Goal: Task Accomplishment & Management: Use online tool/utility

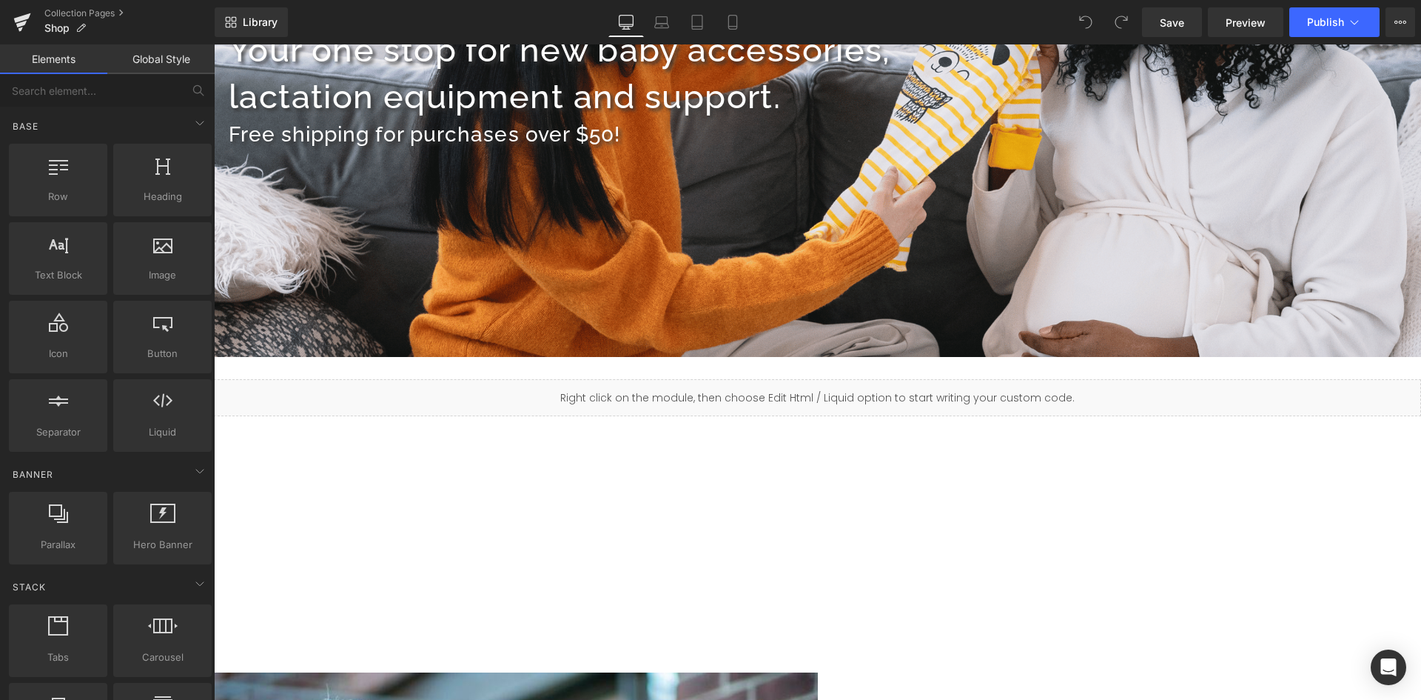
scroll to position [301, 0]
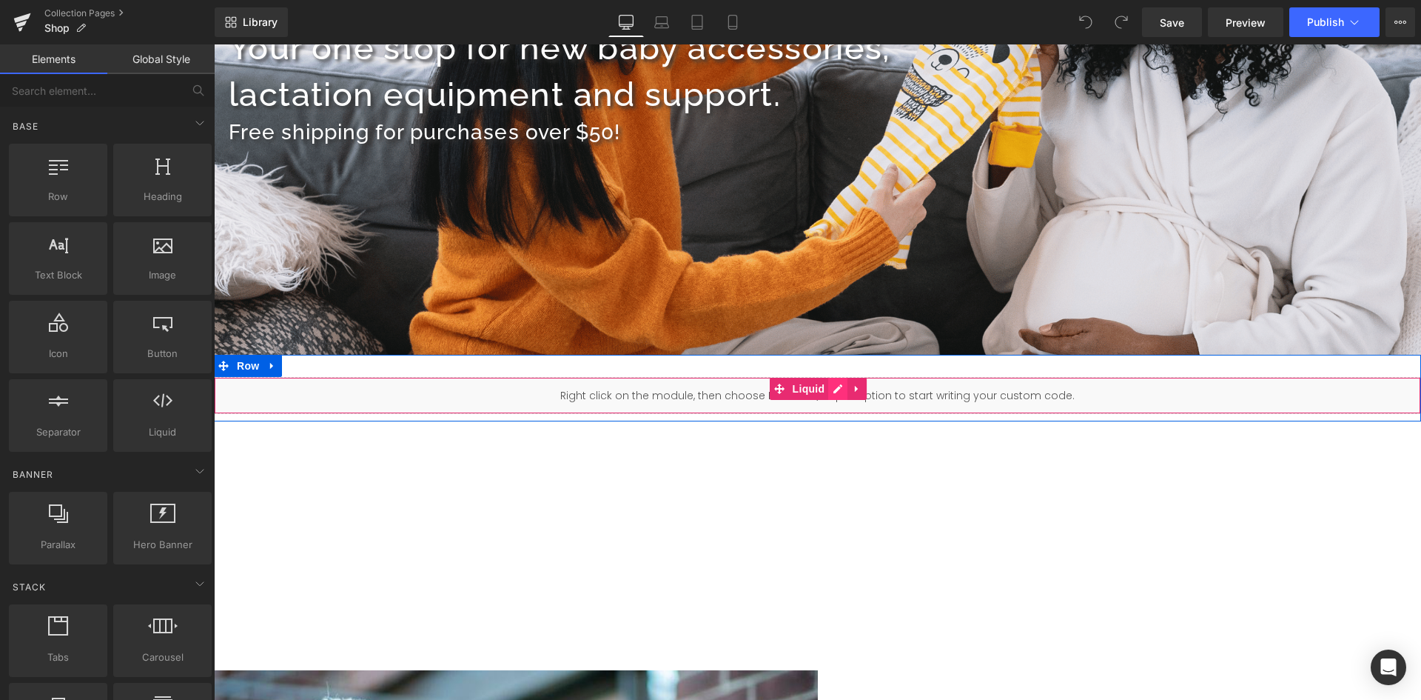
click at [832, 389] on div "Liquid" at bounding box center [817, 395] width 1207 height 37
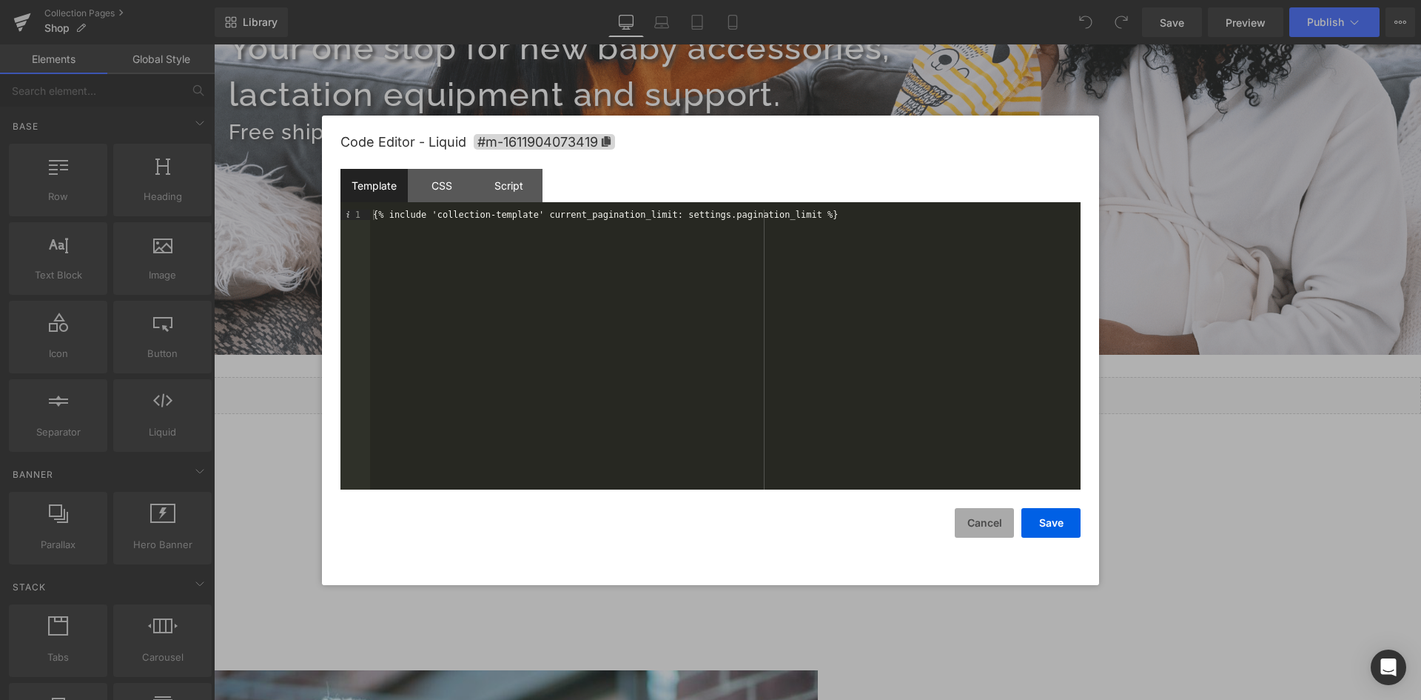
click at [978, 525] on button "Cancel" at bounding box center [984, 523] width 59 height 30
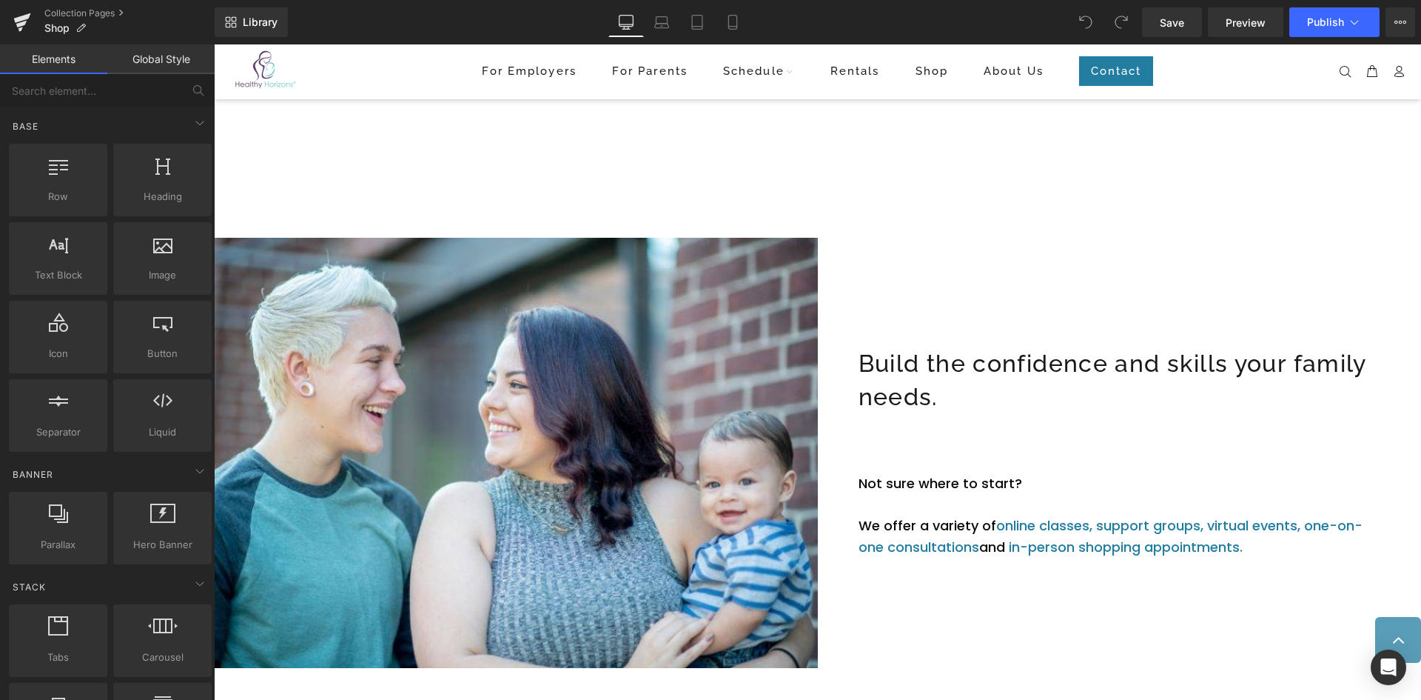
scroll to position [777, 0]
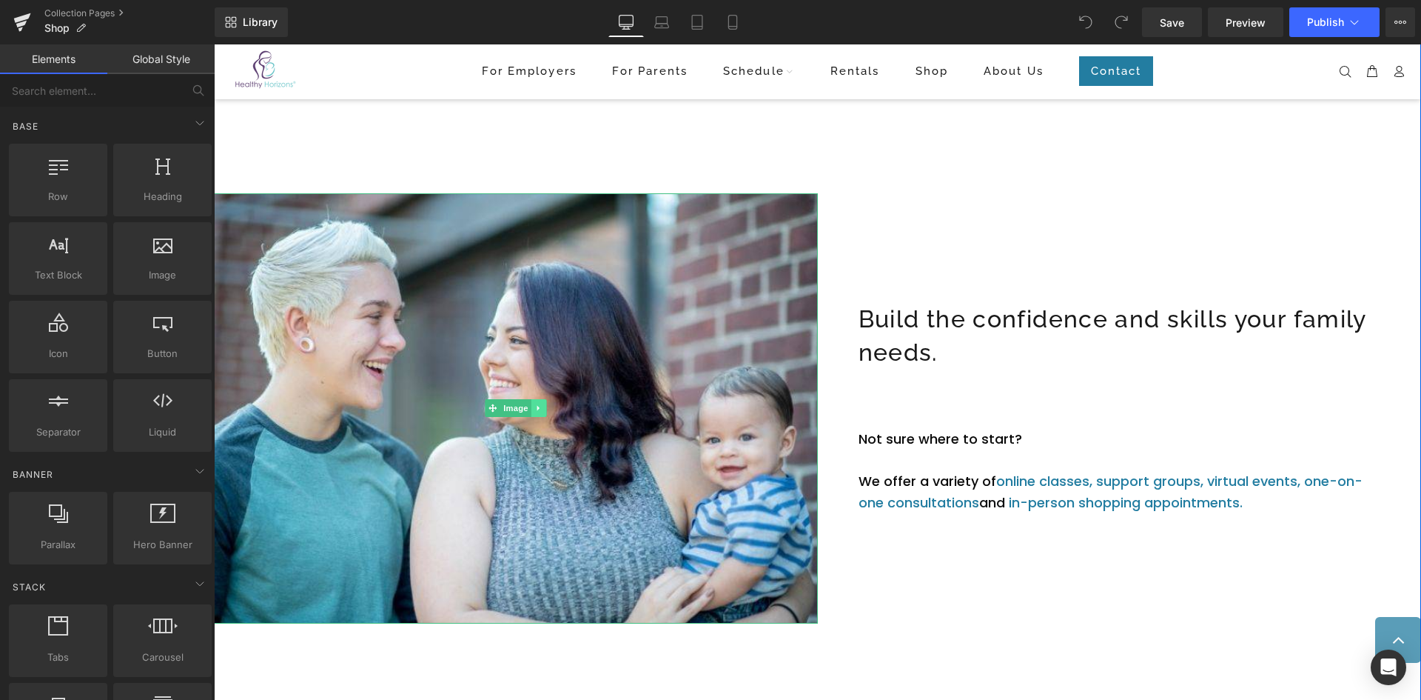
click at [534, 406] on icon at bounding box center [538, 407] width 8 height 9
click at [543, 406] on icon at bounding box center [547, 408] width 8 height 8
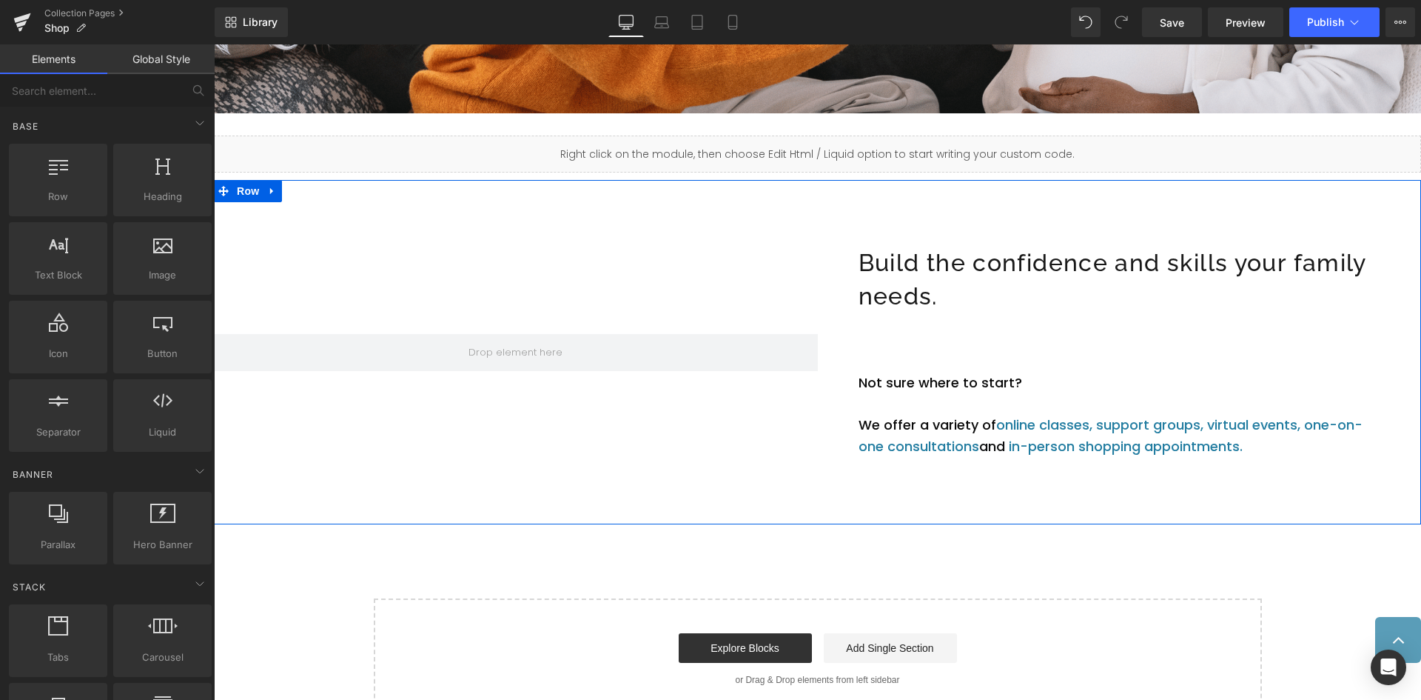
scroll to position [514, 0]
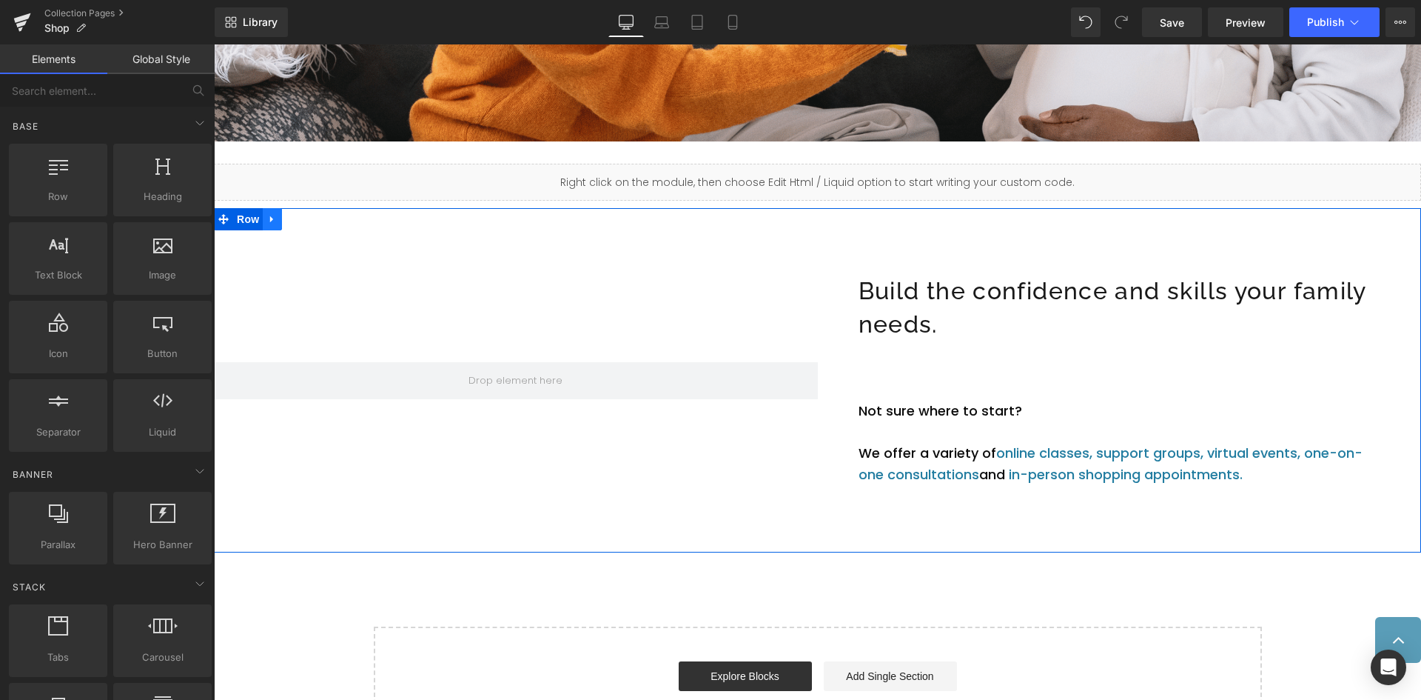
click at [268, 217] on icon at bounding box center [272, 219] width 10 height 11
click at [307, 220] on icon at bounding box center [311, 219] width 10 height 10
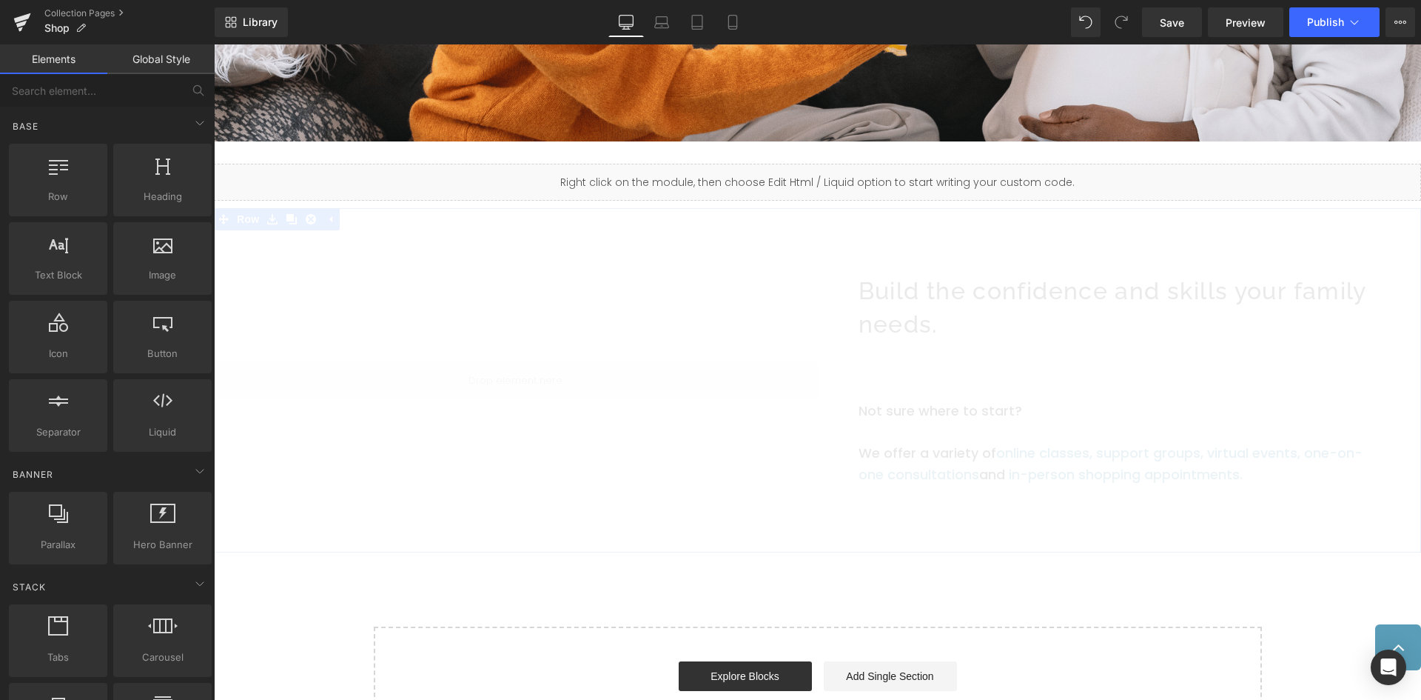
scroll to position [508, 0]
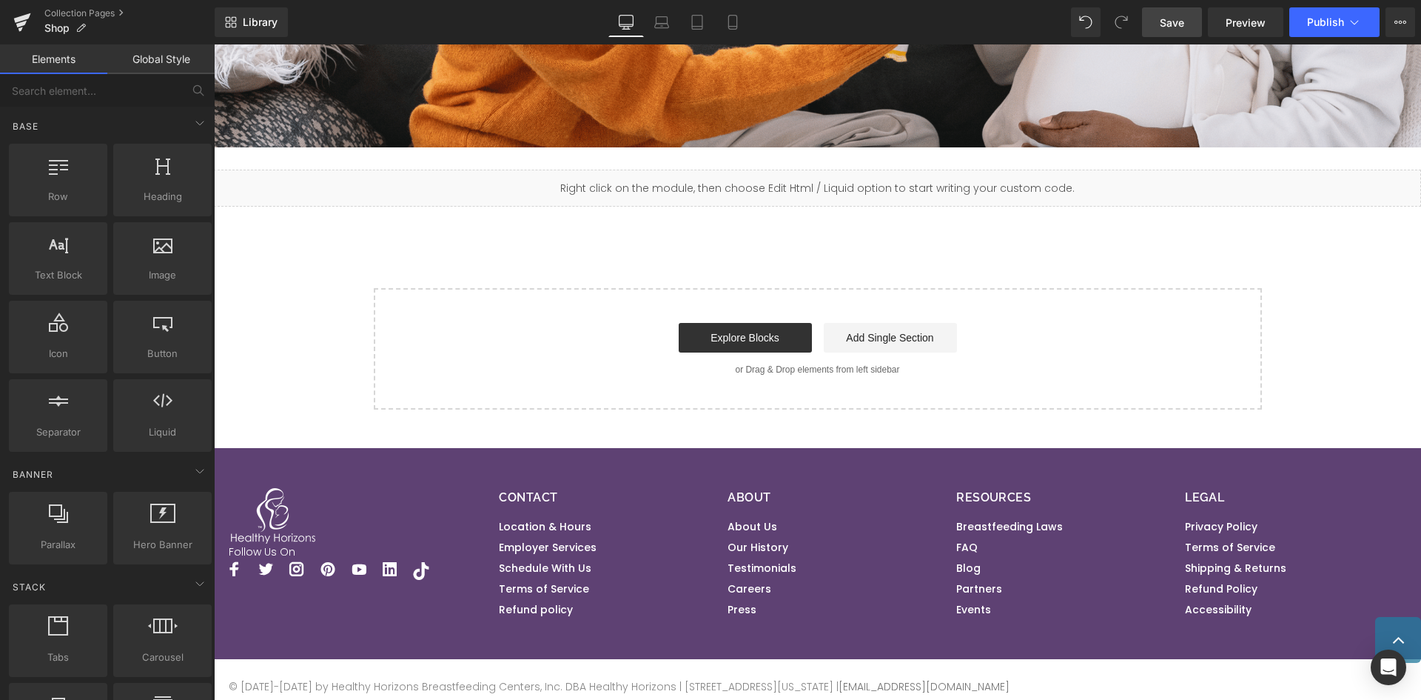
click at [1181, 28] on span "Save" at bounding box center [1172, 23] width 24 height 16
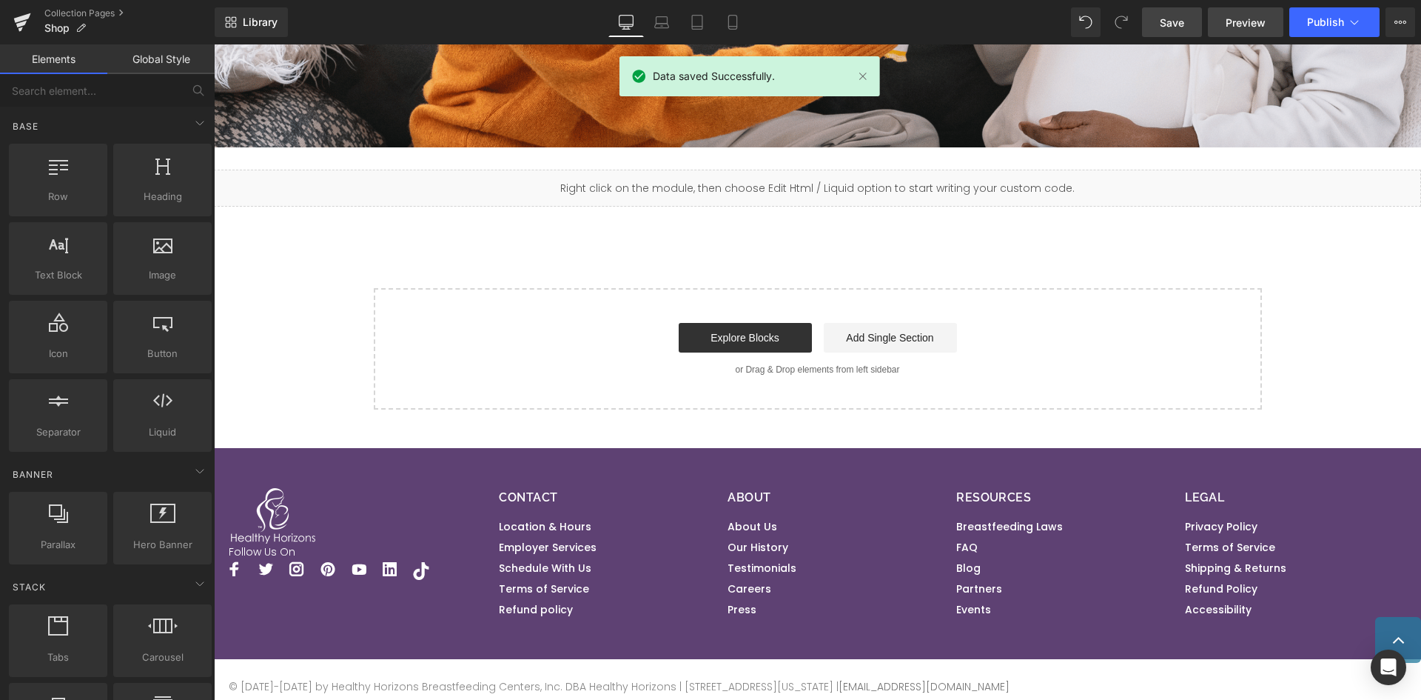
click at [1234, 26] on span "Preview" at bounding box center [1246, 23] width 40 height 16
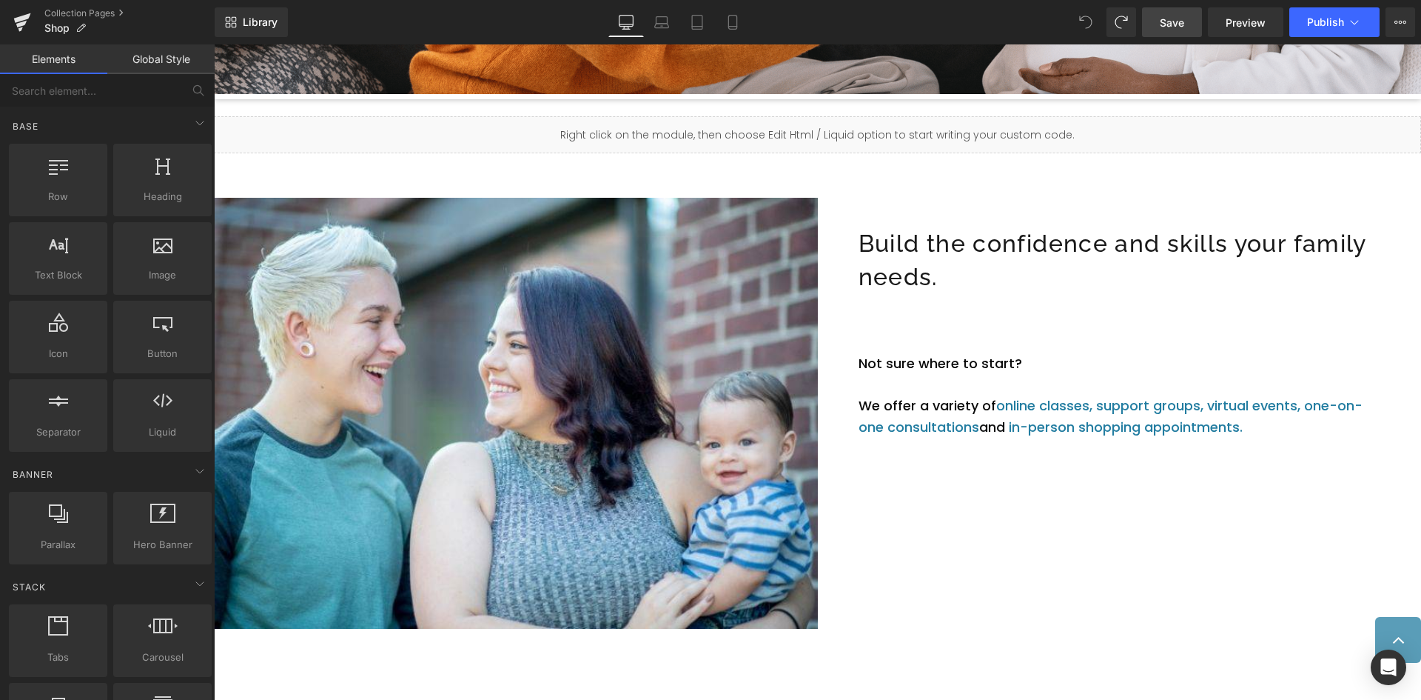
scroll to position [557, 0]
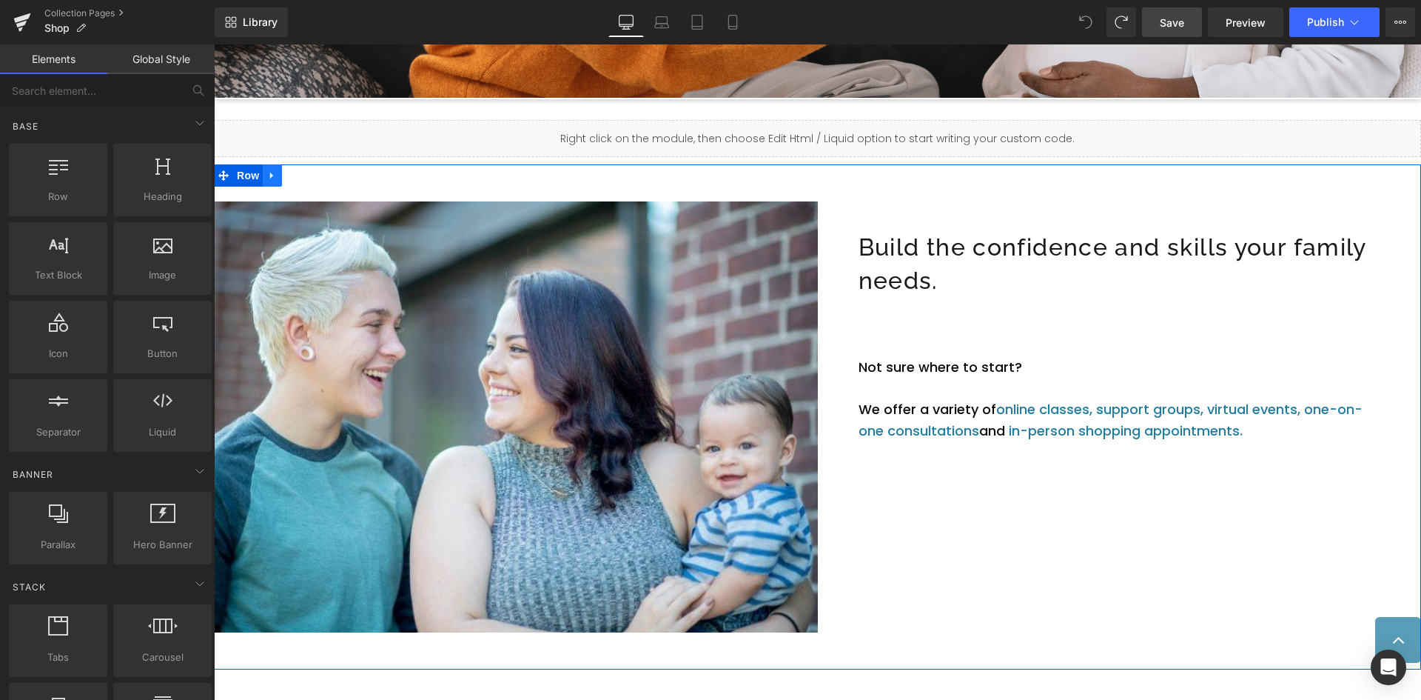
click at [269, 180] on icon at bounding box center [272, 175] width 10 height 11
click at [306, 181] on link at bounding box center [310, 175] width 19 height 22
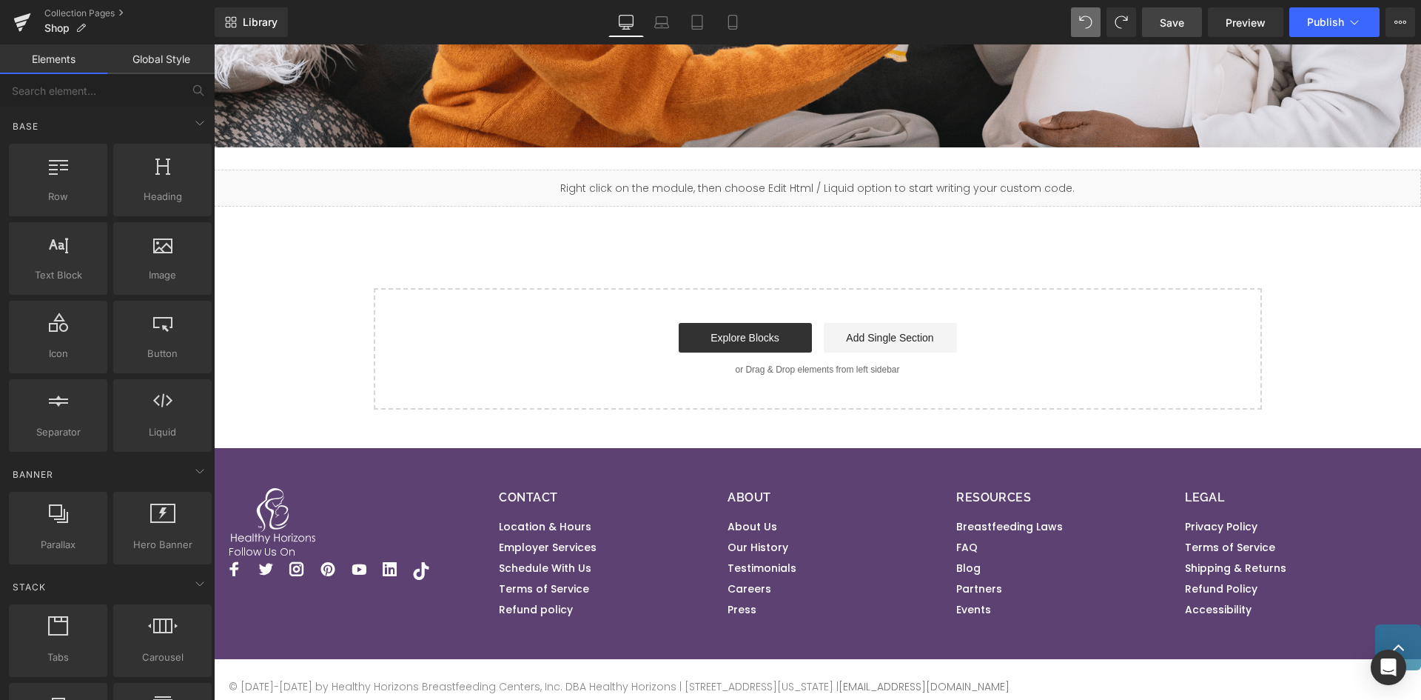
scroll to position [508, 0]
click at [1178, 24] on span "Save" at bounding box center [1172, 23] width 24 height 16
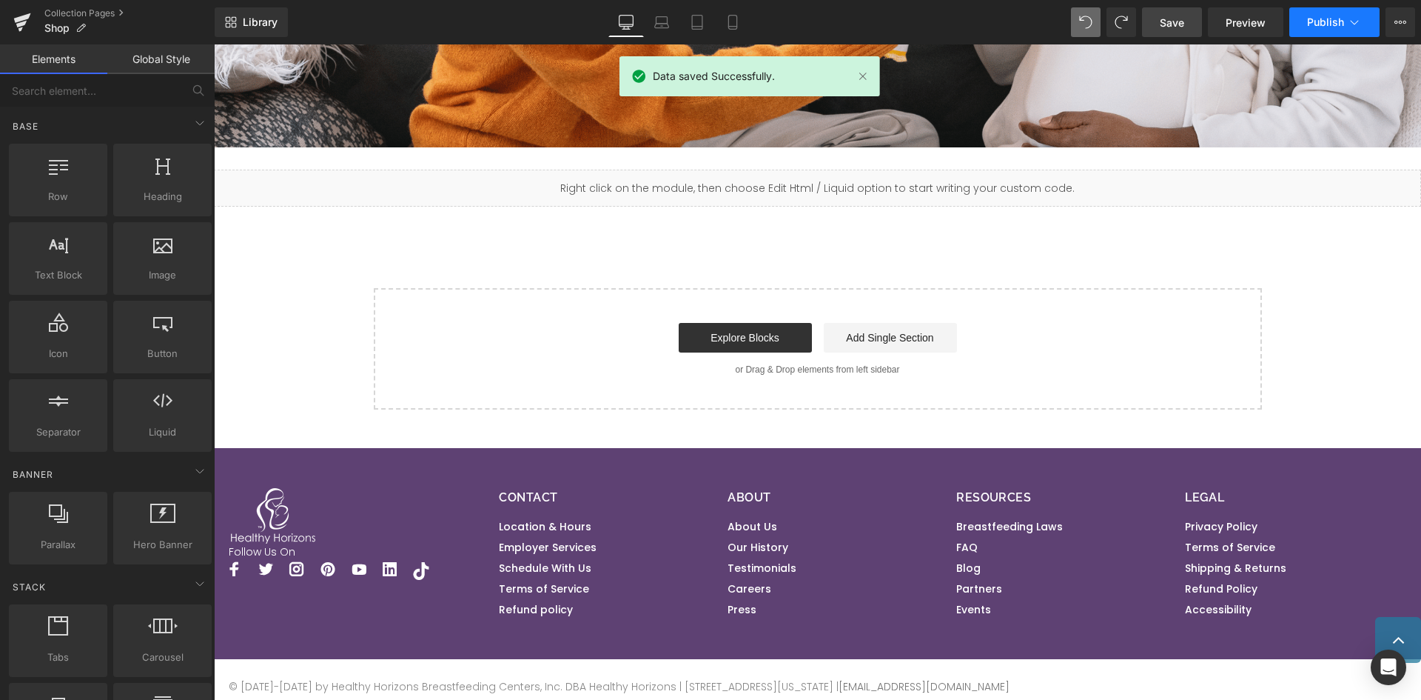
click at [1309, 24] on span "Publish" at bounding box center [1325, 22] width 37 height 12
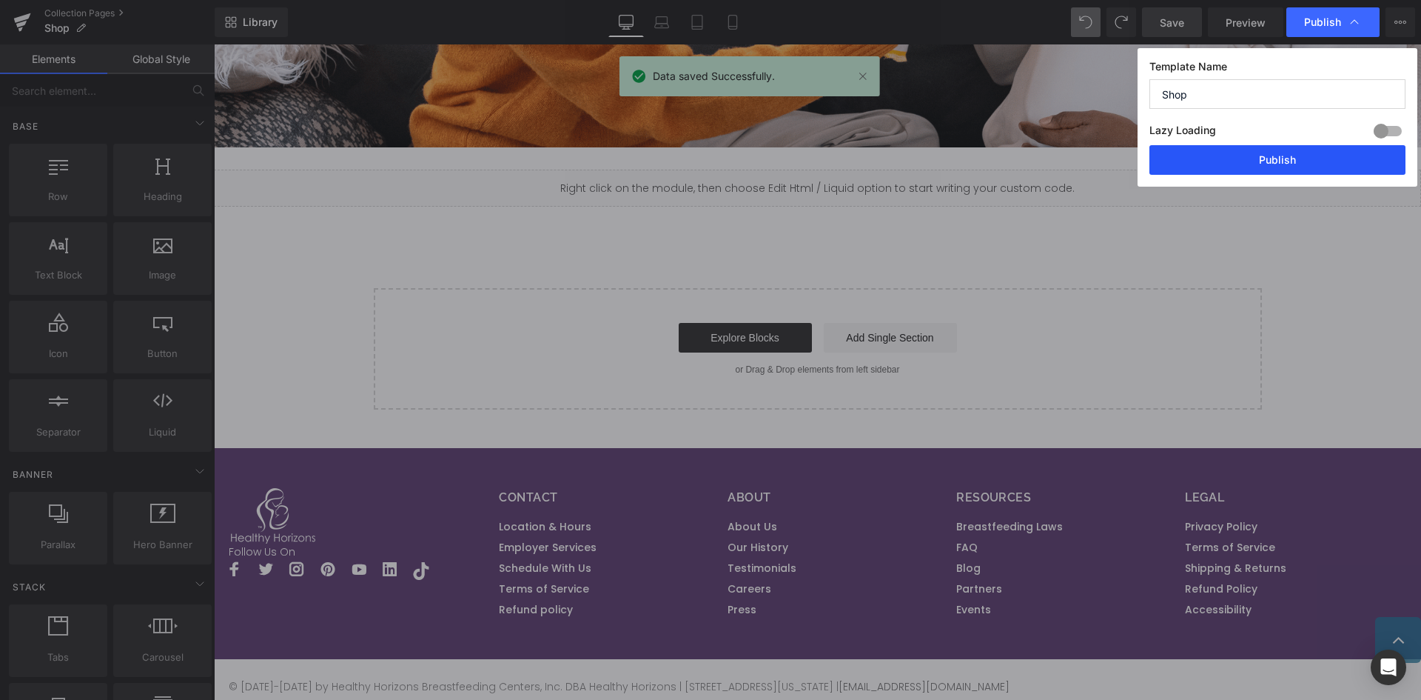
click at [1271, 164] on button "Publish" at bounding box center [1278, 160] width 256 height 30
